Goal: Information Seeking & Learning: Learn about a topic

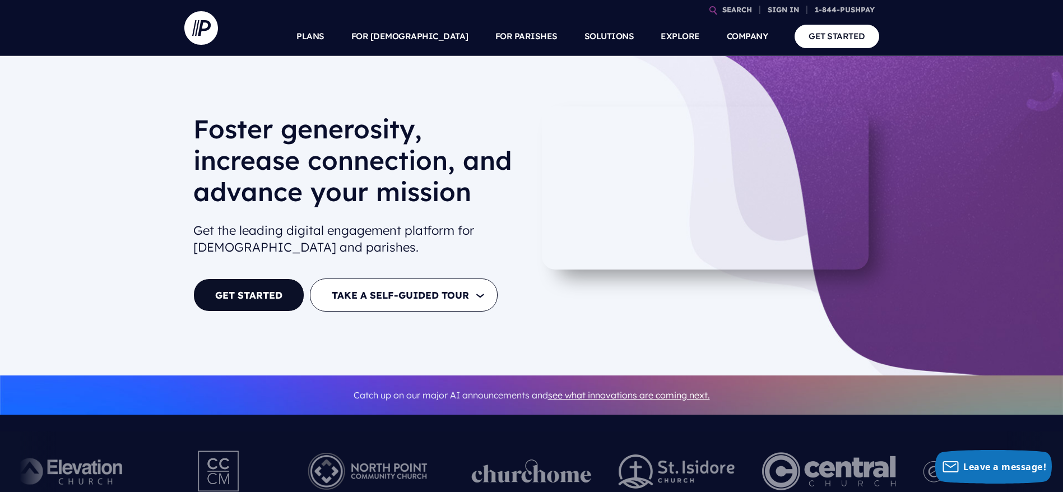
scroll to position [84, 0]
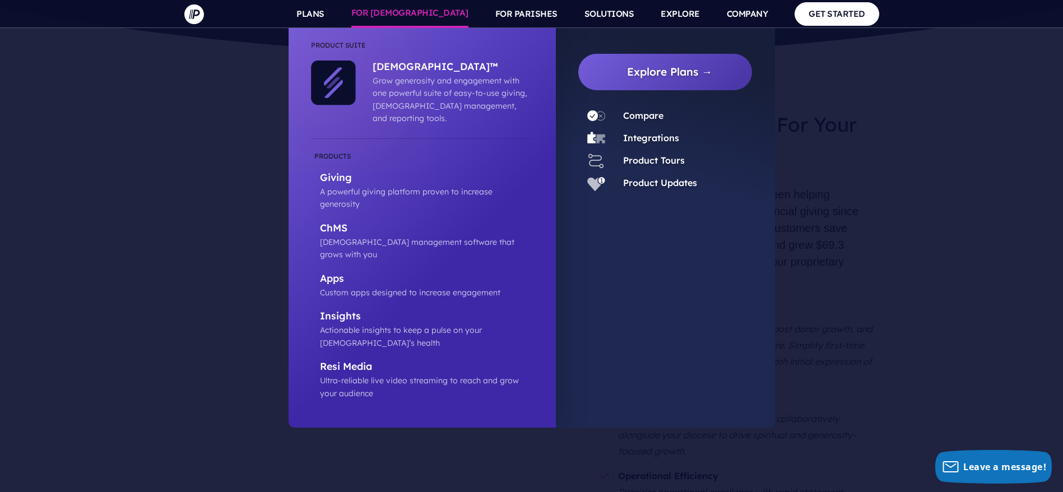
scroll to position [975, 0]
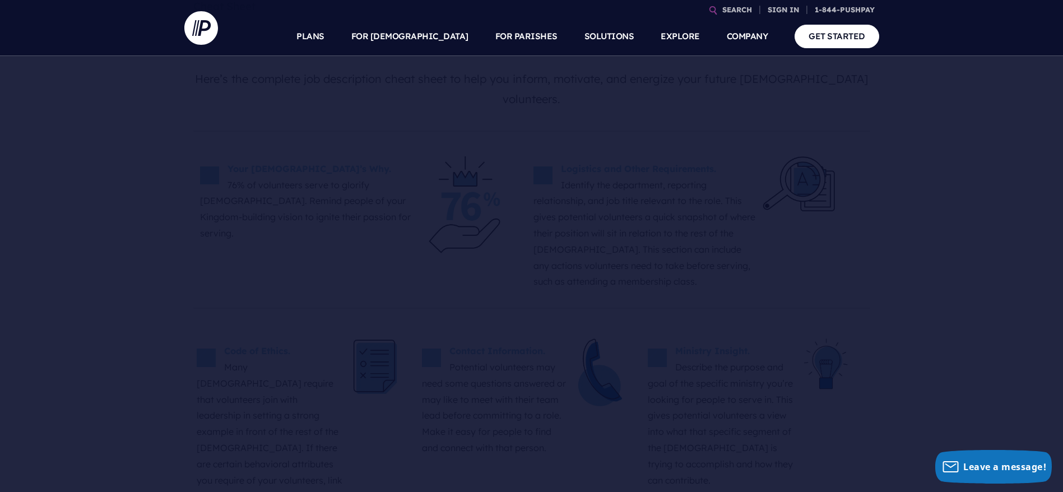
scroll to position [84, 0]
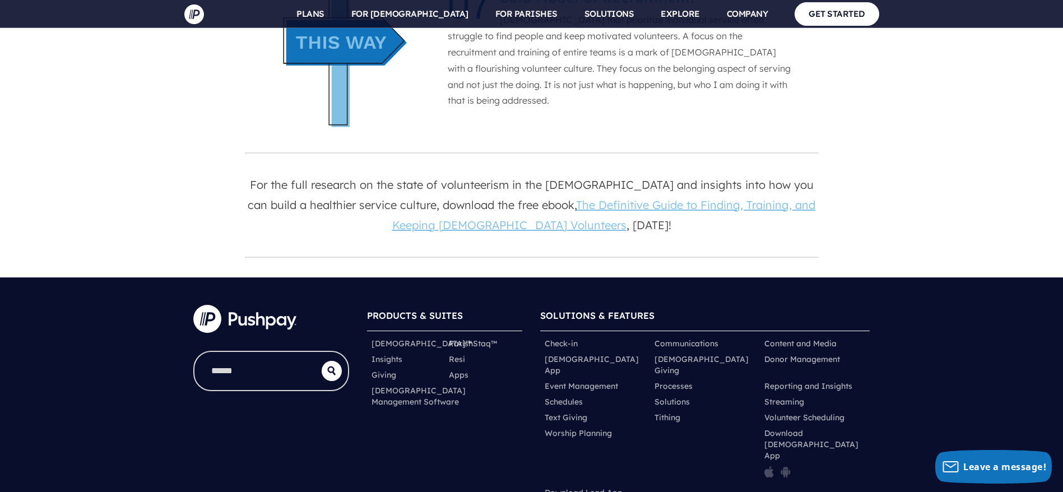
scroll to position [1596, 0]
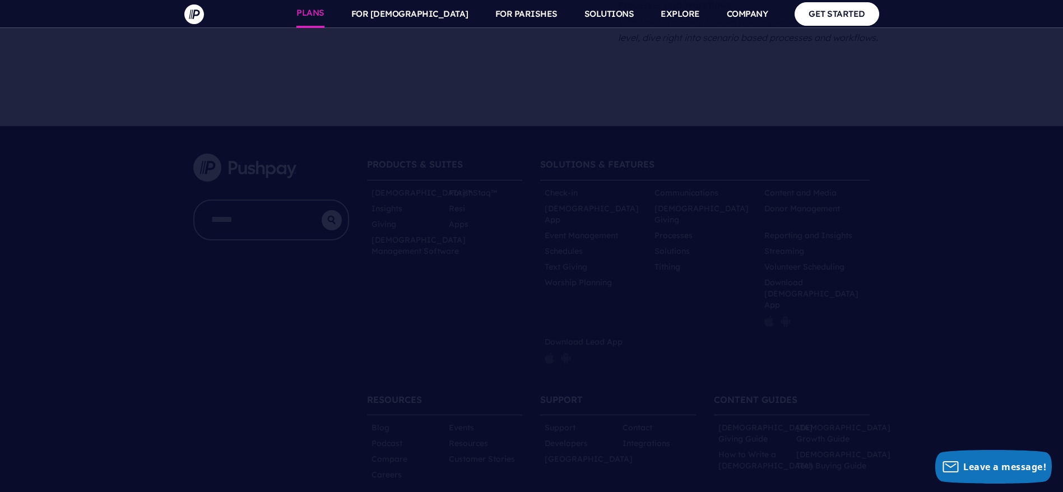
scroll to position [1660, 0]
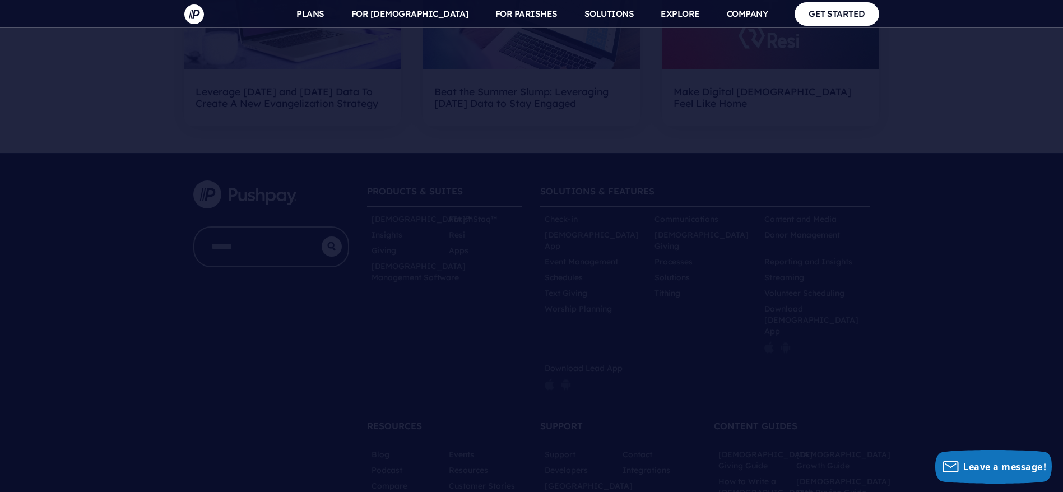
scroll to position [1405, 0]
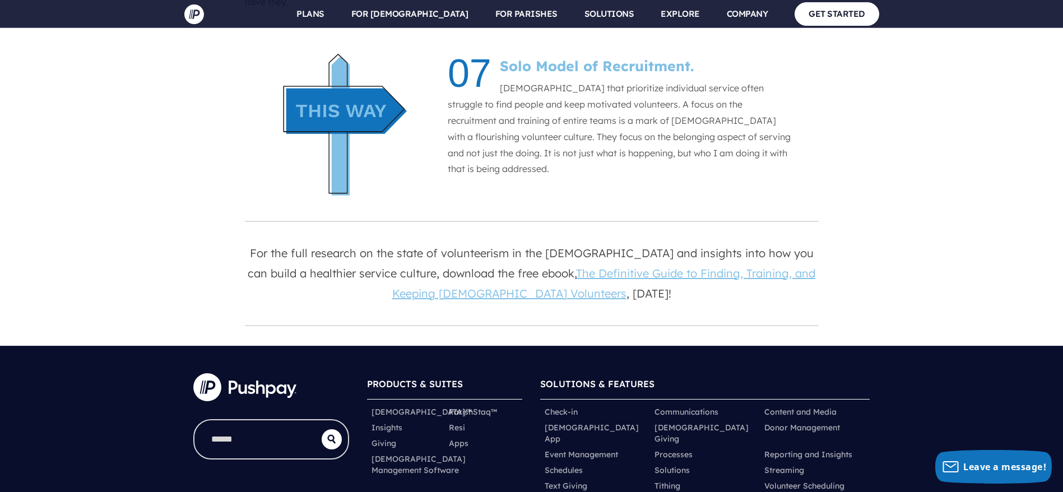
scroll to position [1092, 0]
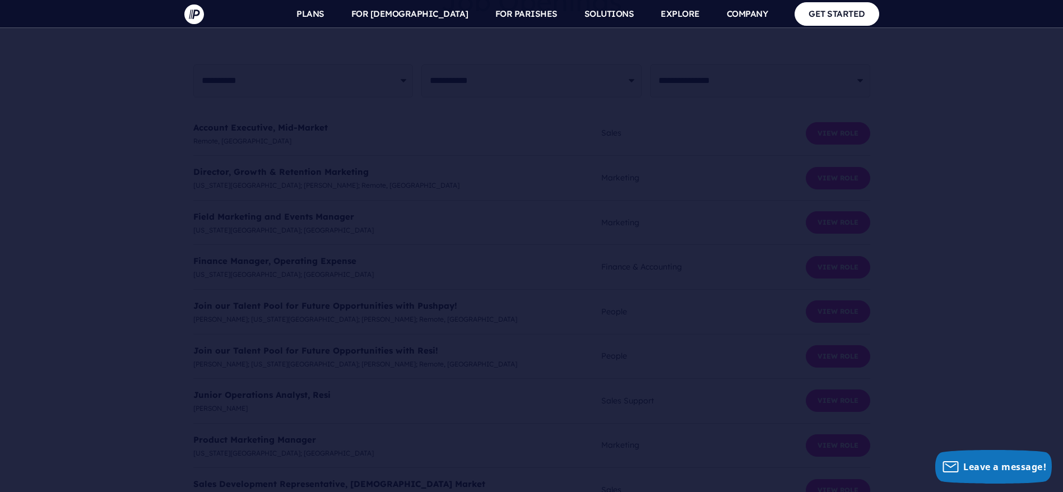
scroll to position [2556, 0]
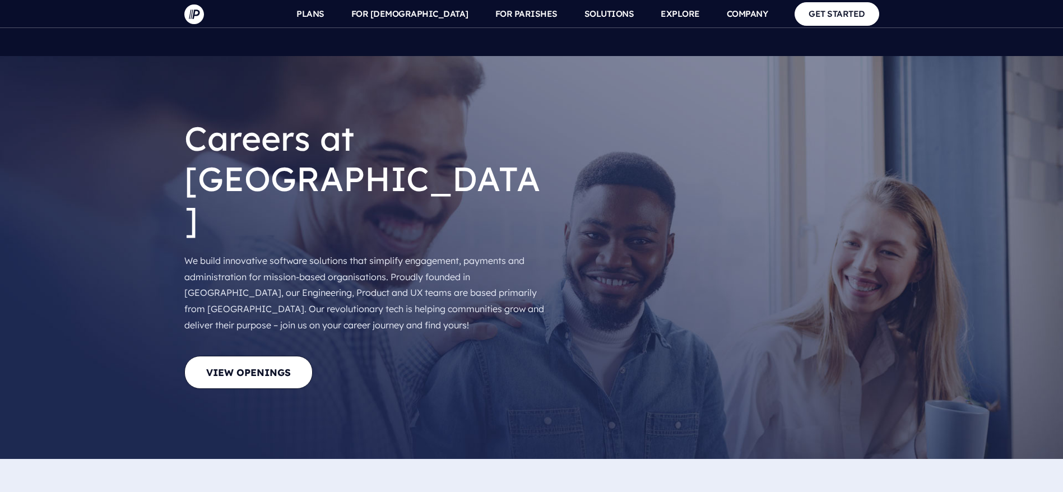
scroll to position [2638, 0]
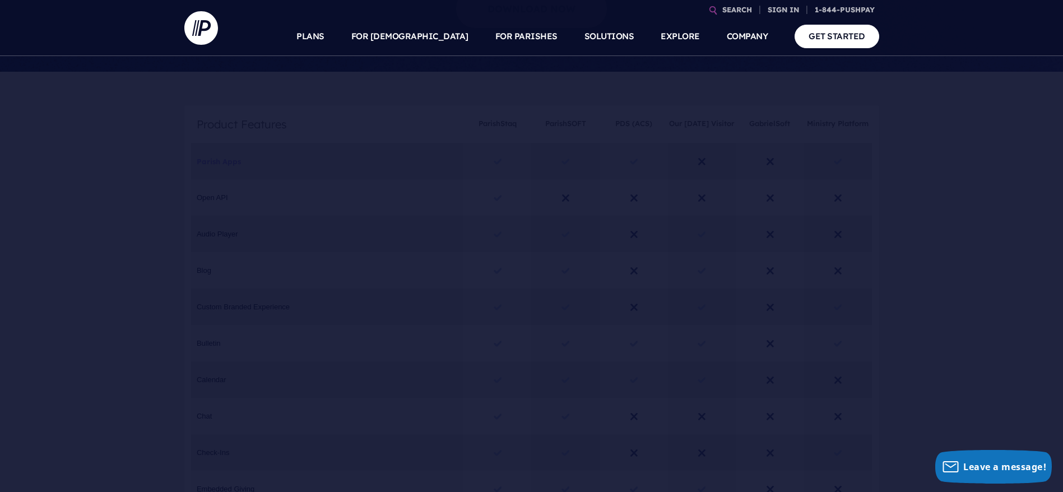
scroll to position [672, 0]
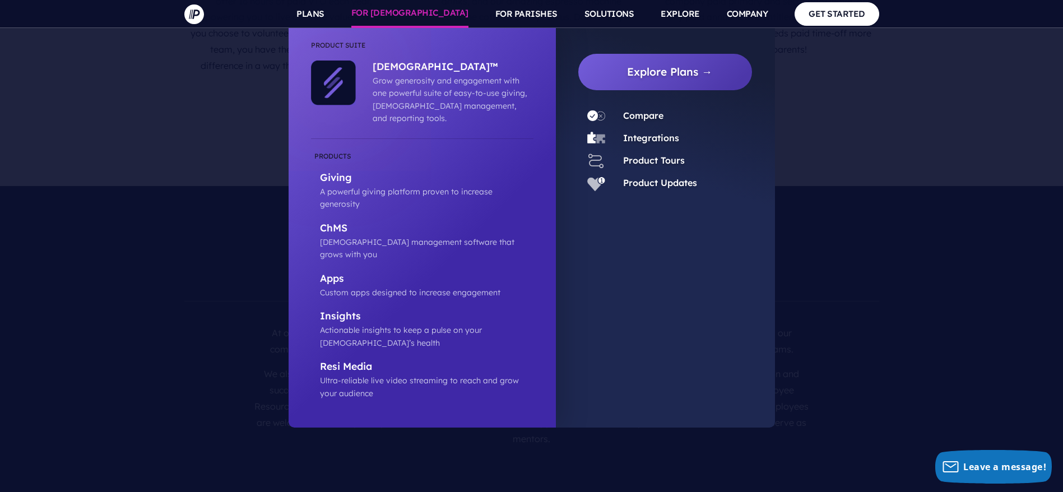
scroll to position [1848, 0]
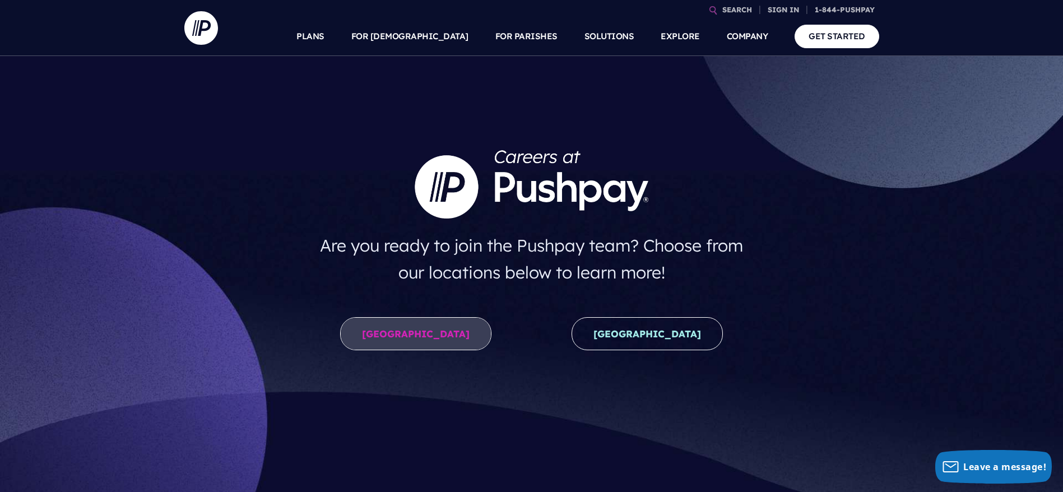
drag, startPoint x: 454, startPoint y: 329, endPoint x: 476, endPoint y: 323, distance: 22.9
click at [454, 328] on link "United States" at bounding box center [415, 333] width 151 height 33
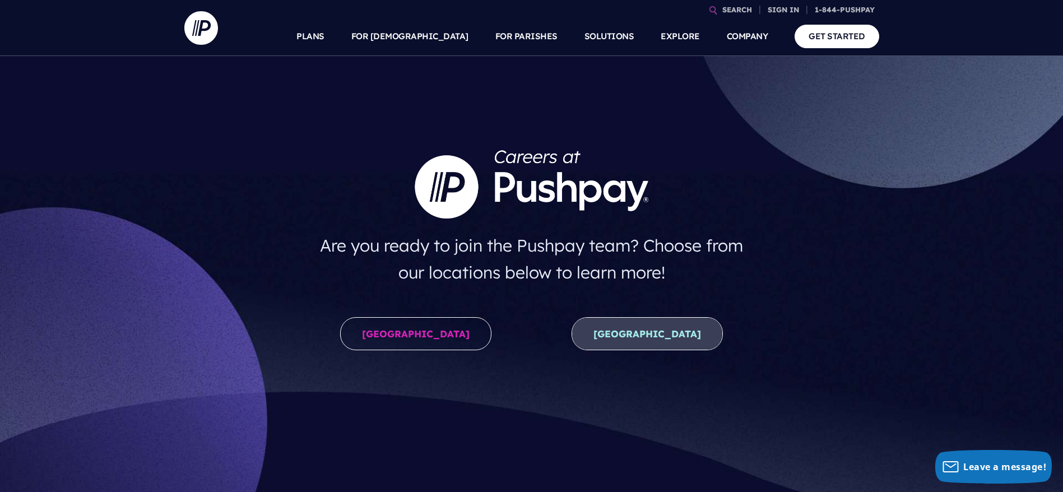
click at [607, 332] on link "New Zealand" at bounding box center [646, 333] width 151 height 33
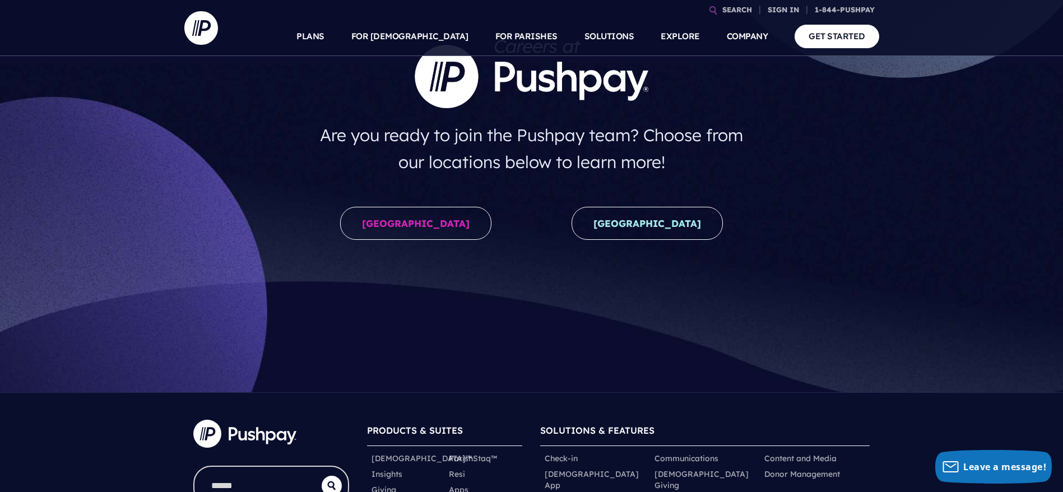
scroll to position [84, 0]
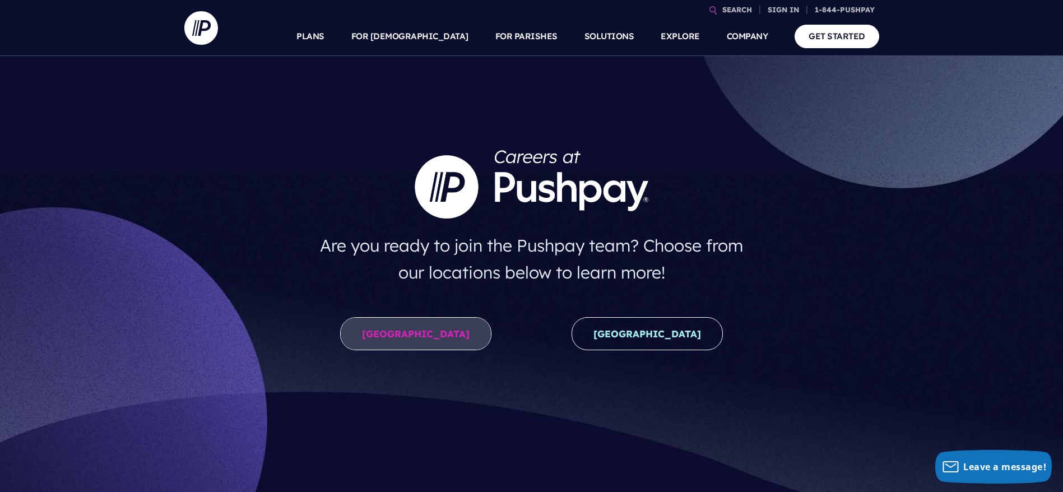
click at [421, 329] on link "[GEOGRAPHIC_DATA]" at bounding box center [415, 333] width 151 height 33
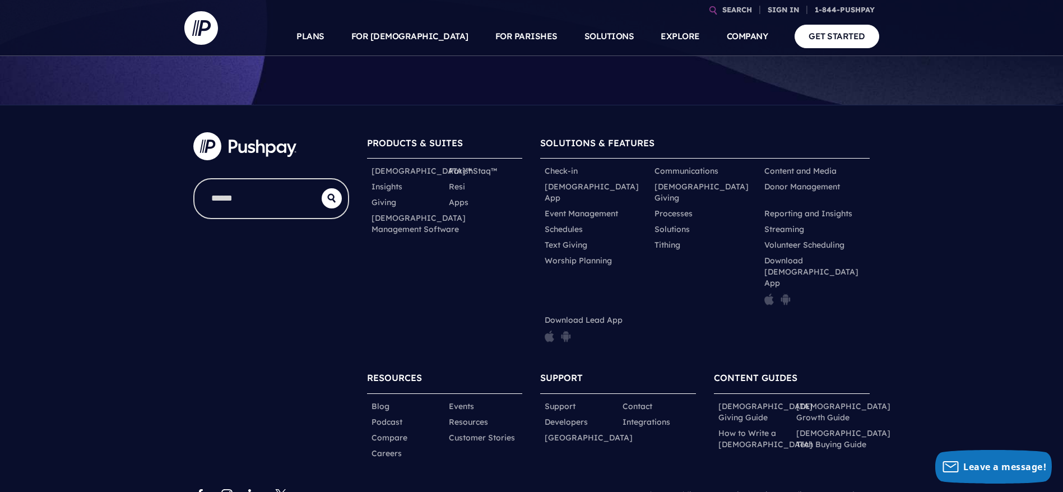
scroll to position [403, 0]
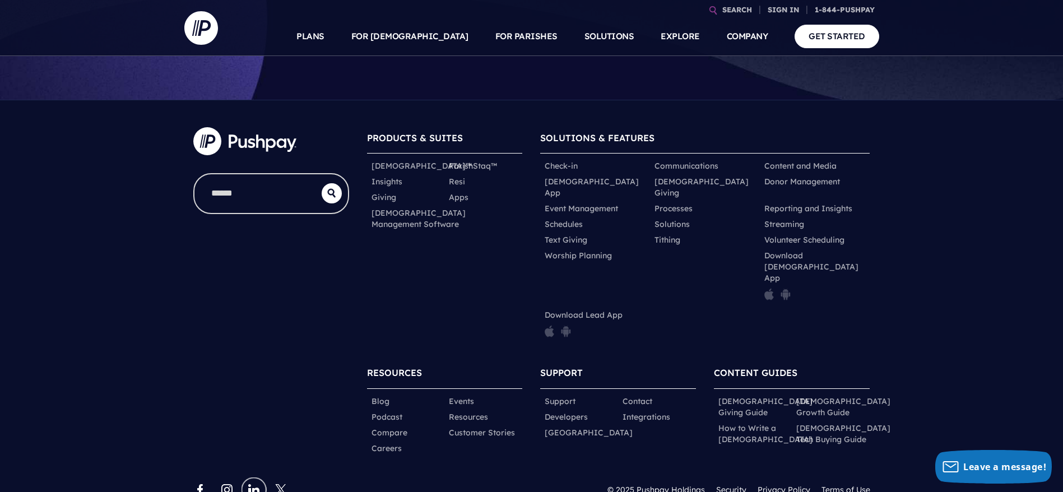
click at [252, 483] on link "linkedin [#161] Created with Sketch." at bounding box center [253, 489] width 13 height 13
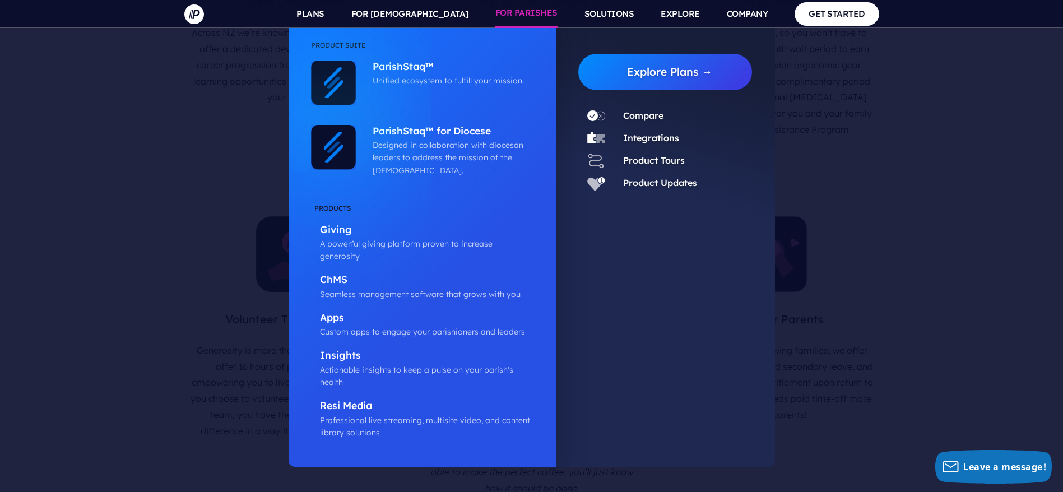
scroll to position [1684, 0]
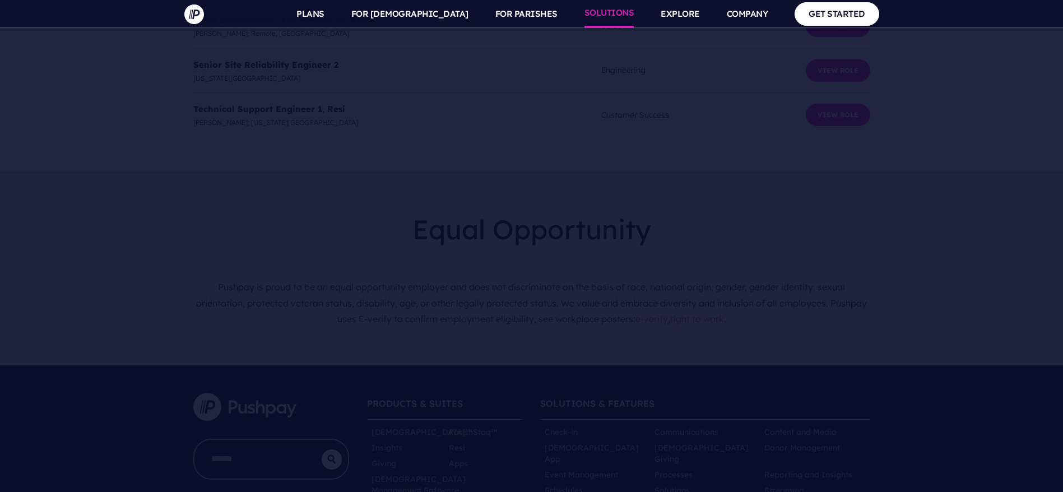
scroll to position [3312, 0]
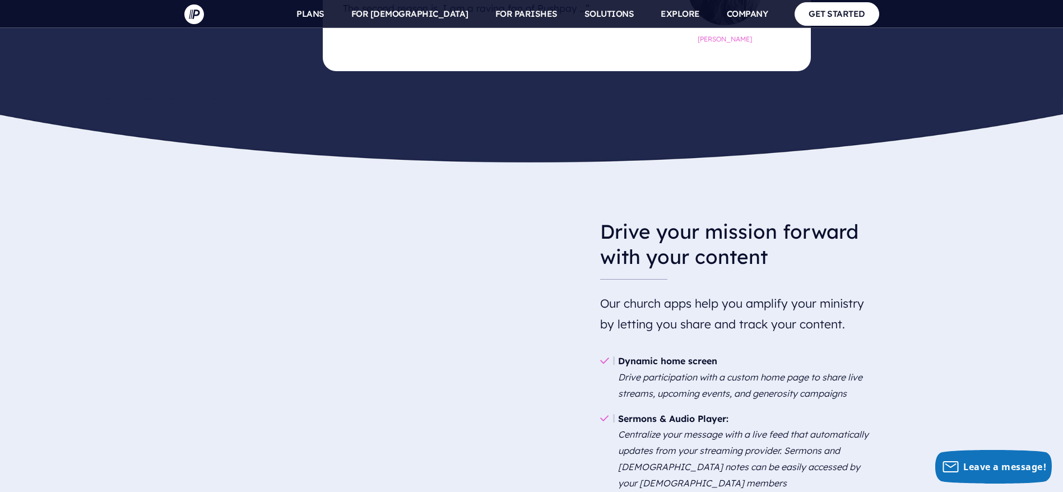
scroll to position [951, 0]
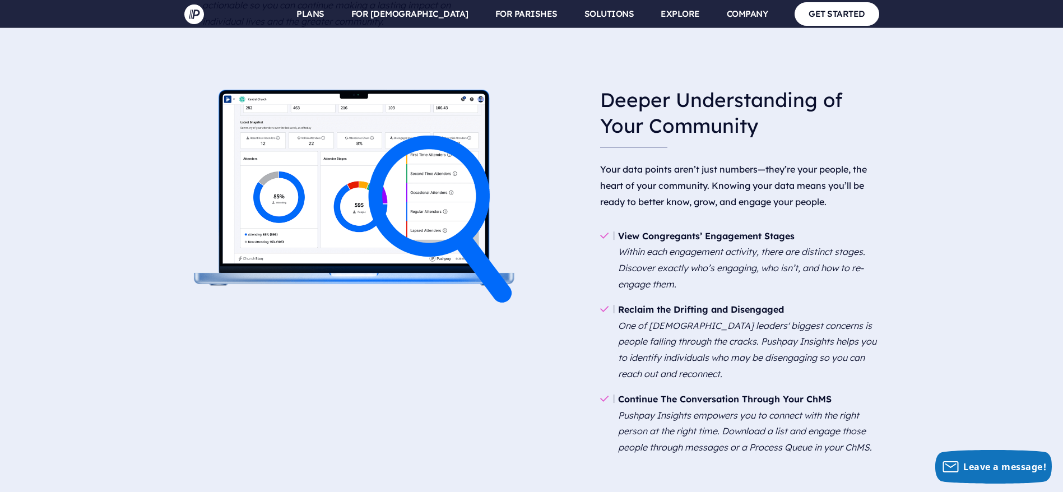
scroll to position [1908, 0]
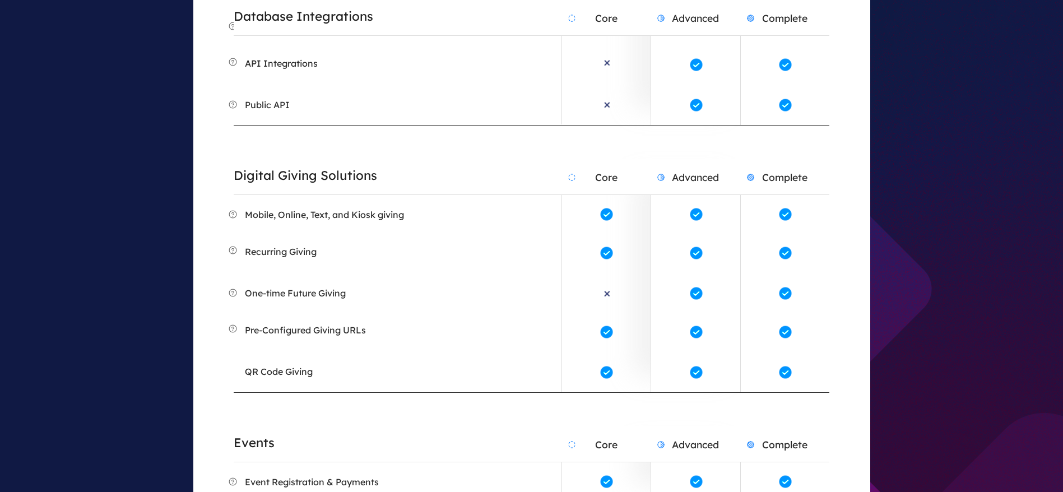
scroll to position [1094, 0]
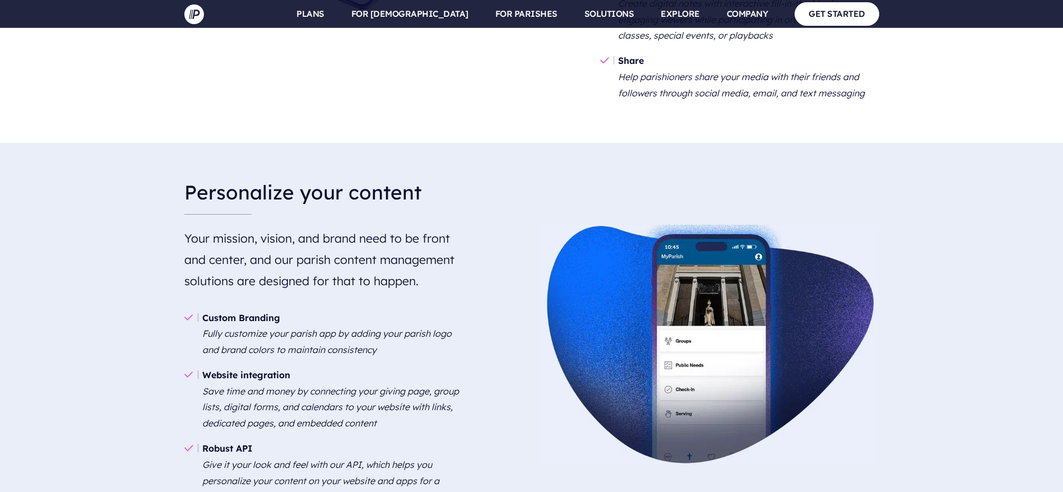
scroll to position [1647, 0]
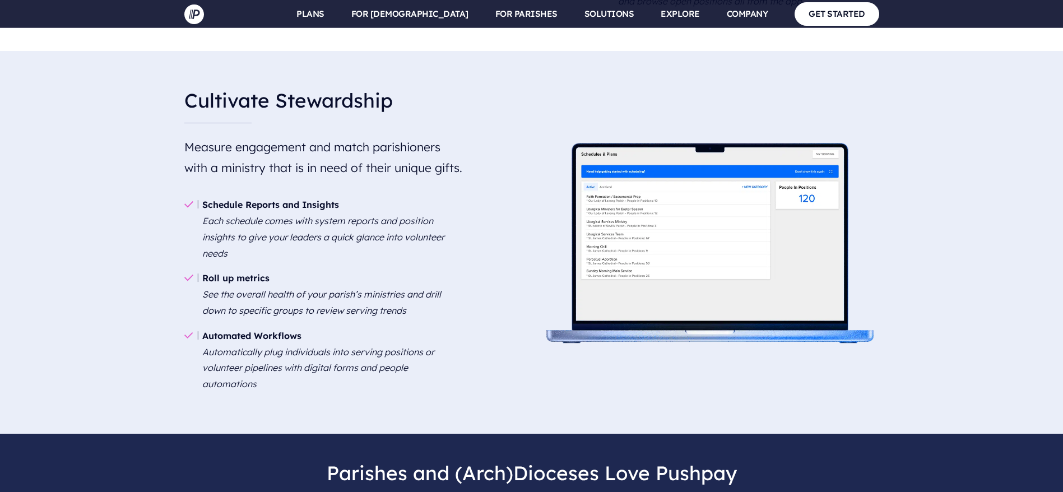
scroll to position [1548, 0]
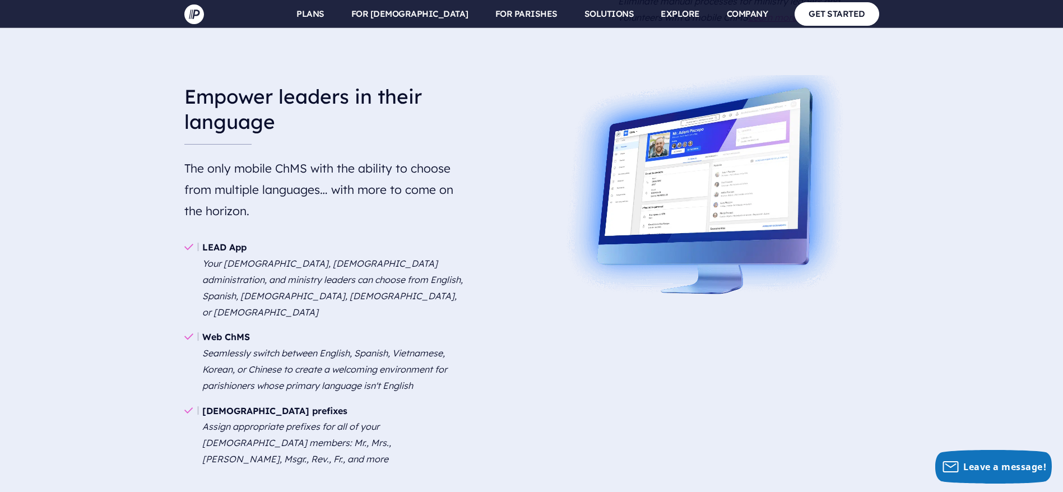
scroll to position [1724, 0]
